Goal: Navigation & Orientation: Find specific page/section

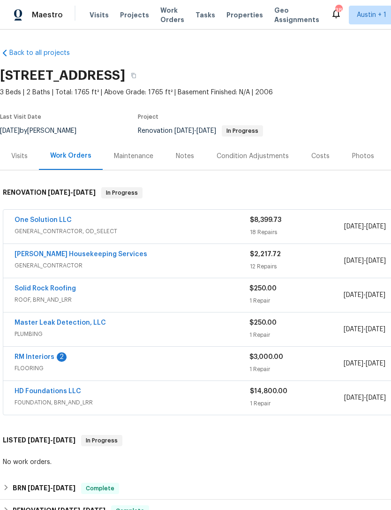
click at [227, 19] on span "Properties" at bounding box center [245, 14] width 37 height 9
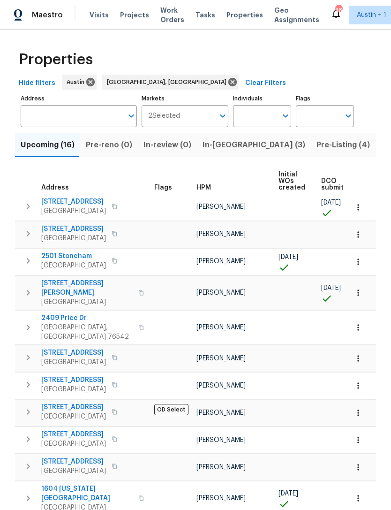
click at [212, 148] on span "In-[GEOGRAPHIC_DATA] (3)" at bounding box center [254, 144] width 103 height 13
